Goal: Transaction & Acquisition: Obtain resource

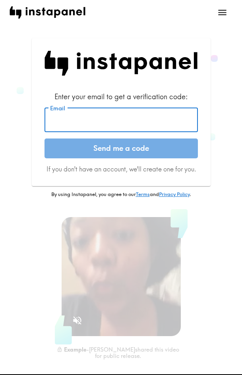
click at [94, 122] on input "Email" at bounding box center [120, 120] width 153 height 25
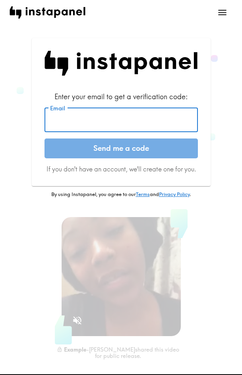
paste input "[EMAIL_ADDRESS][DOMAIN_NAME]"
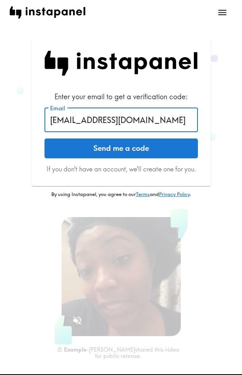
type input "[EMAIL_ADDRESS][DOMAIN_NAME]"
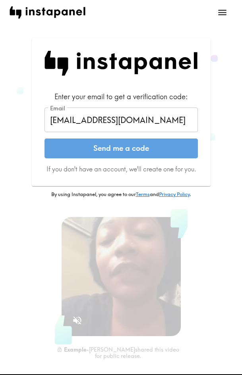
click at [108, 148] on button "Send me a code" at bounding box center [120, 149] width 153 height 20
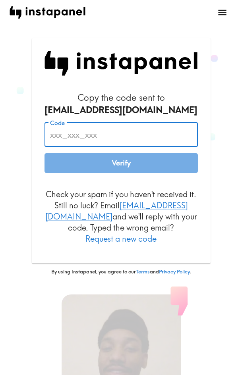
click at [139, 132] on input "Code" at bounding box center [120, 134] width 153 height 25
paste input "ruB_r4A_TpF"
type input "ruB_r4A_TpF"
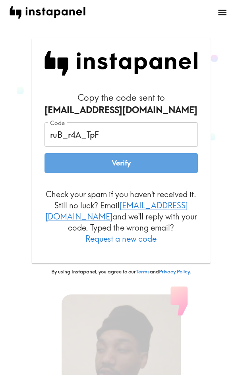
click at [125, 163] on button "Verify" at bounding box center [120, 163] width 153 height 20
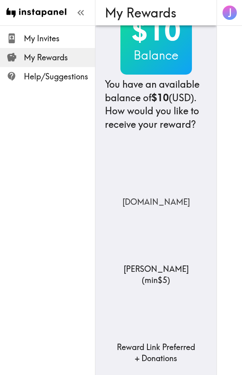
scroll to position [40, 0]
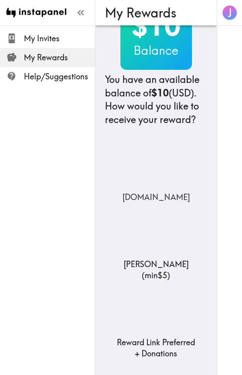
click at [153, 189] on img at bounding box center [155, 167] width 79 height 50
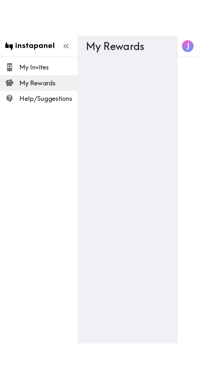
scroll to position [0, 0]
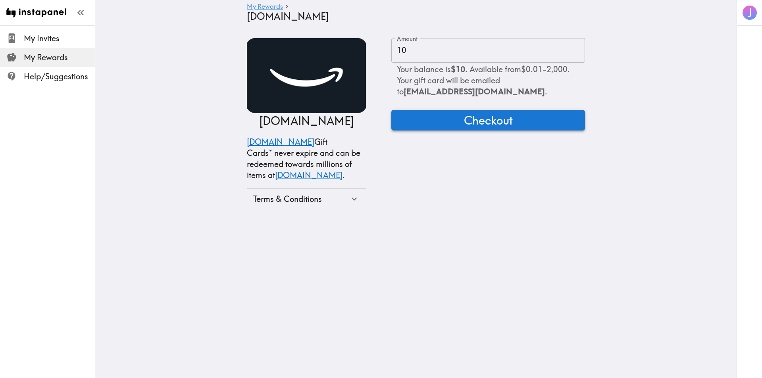
click at [241, 117] on span "Checkout" at bounding box center [488, 120] width 49 height 16
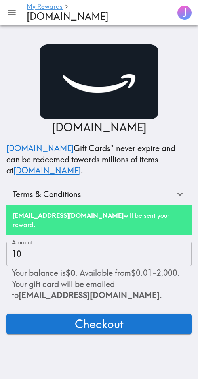
click at [19, 75] on div "[DOMAIN_NAME] [DOMAIN_NAME] Gift Cards* never expire and can be redeemed toward…" at bounding box center [99, 124] width 186 height 160
